Goal: Transaction & Acquisition: Purchase product/service

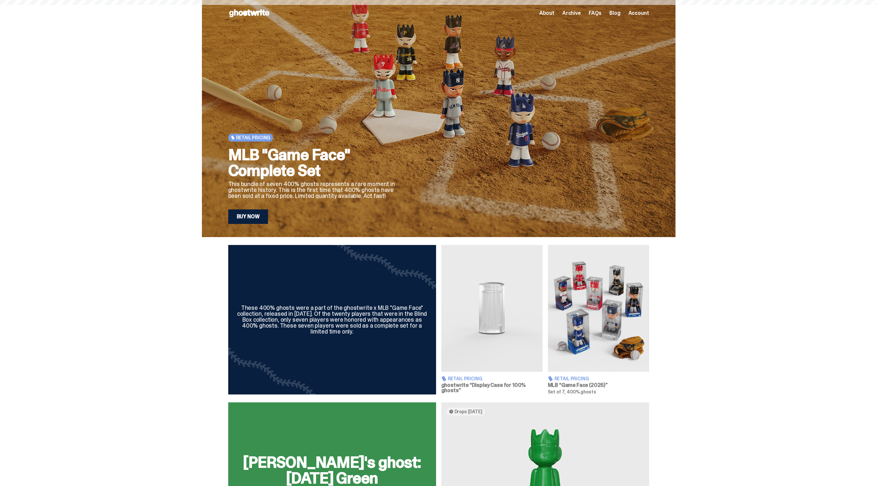
click at [573, 311] on img at bounding box center [598, 308] width 101 height 127
